Goal: Find specific page/section: Find specific page/section

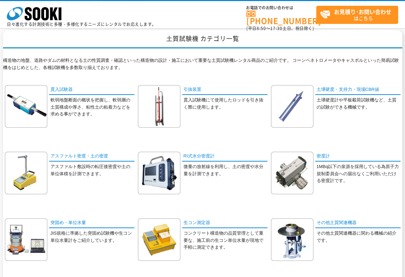
scroll to position [102, 0]
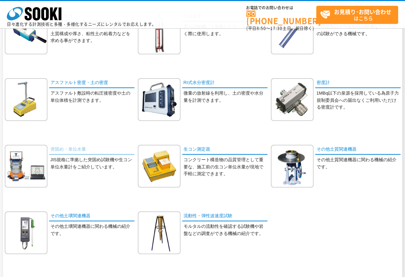
click at [69, 147] on link "突固め・単位水量" at bounding box center [91, 150] width 85 height 10
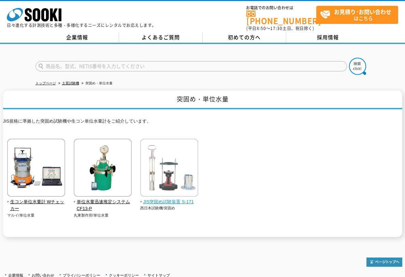
click at [173, 198] on span "JIS突固め試験装置 S-171" at bounding box center [169, 201] width 58 height 7
